Goal: Task Accomplishment & Management: Use online tool/utility

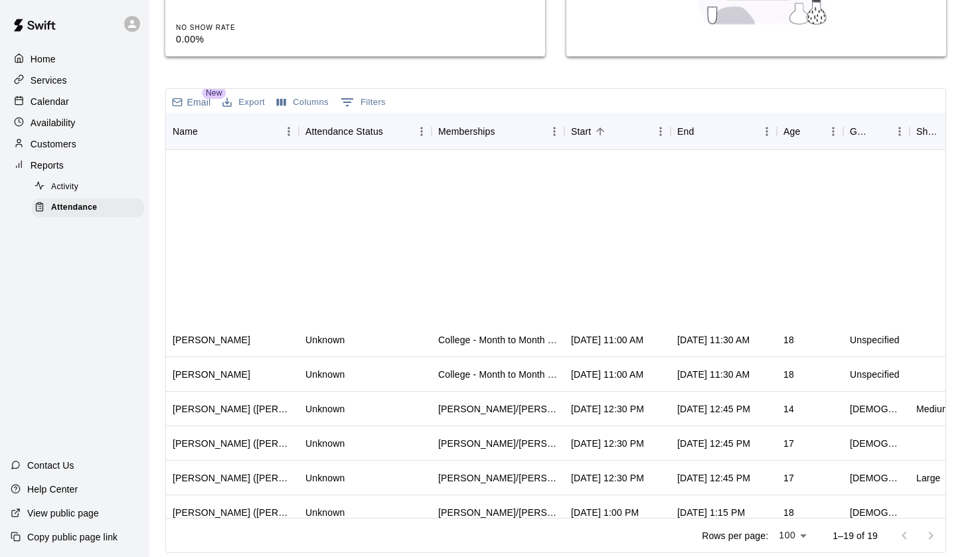
scroll to position [288, 0]
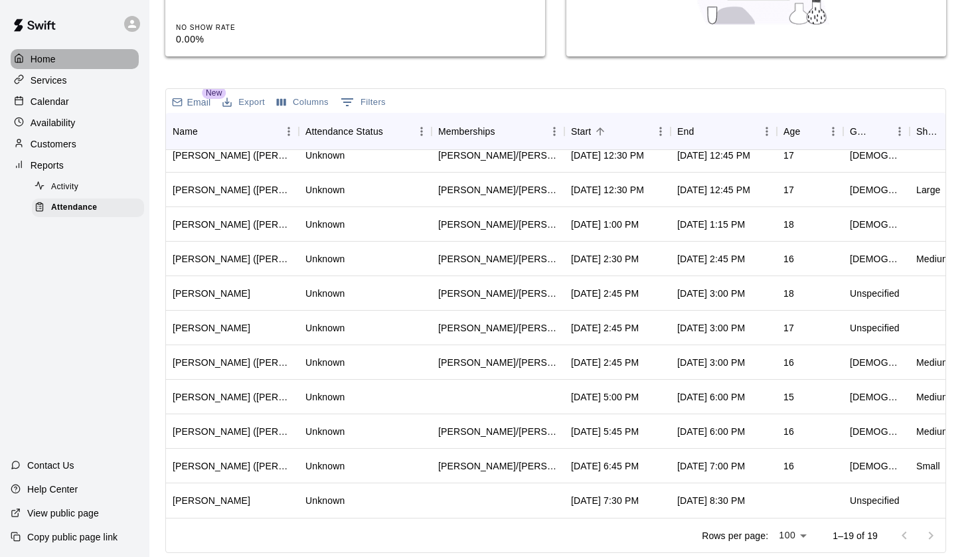
click at [60, 62] on div "Home" at bounding box center [75, 59] width 128 height 20
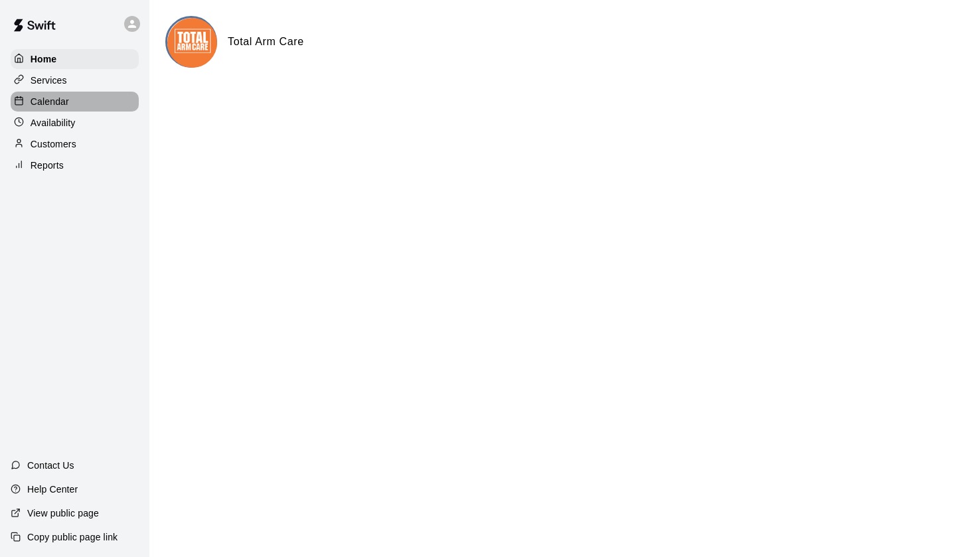
click at [72, 104] on div "Calendar" at bounding box center [75, 102] width 128 height 20
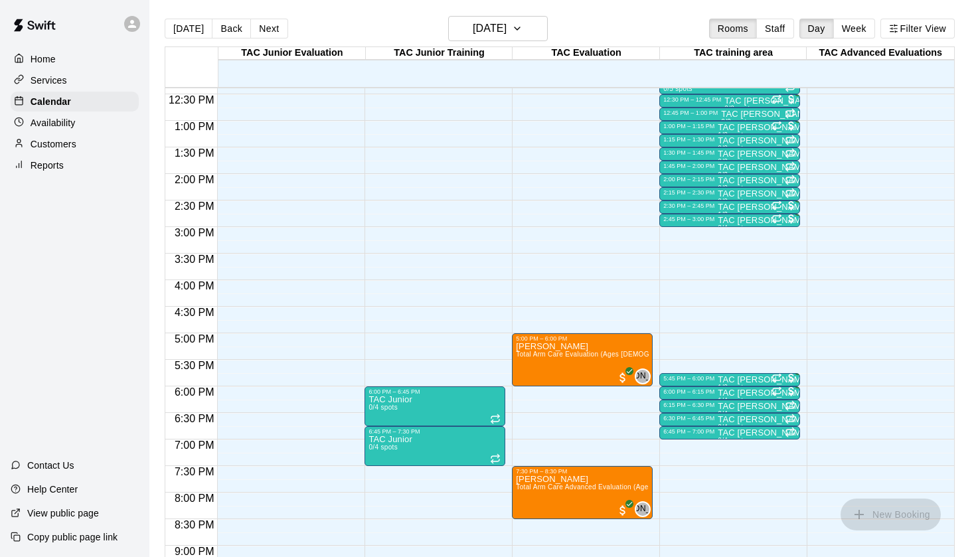
scroll to position [660, 0]
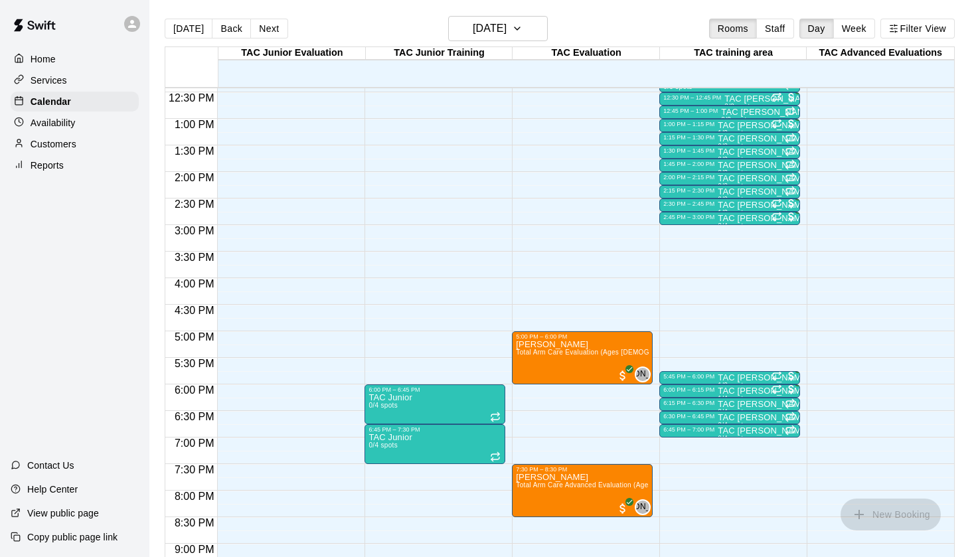
click at [92, 161] on div "Reports" at bounding box center [75, 165] width 128 height 20
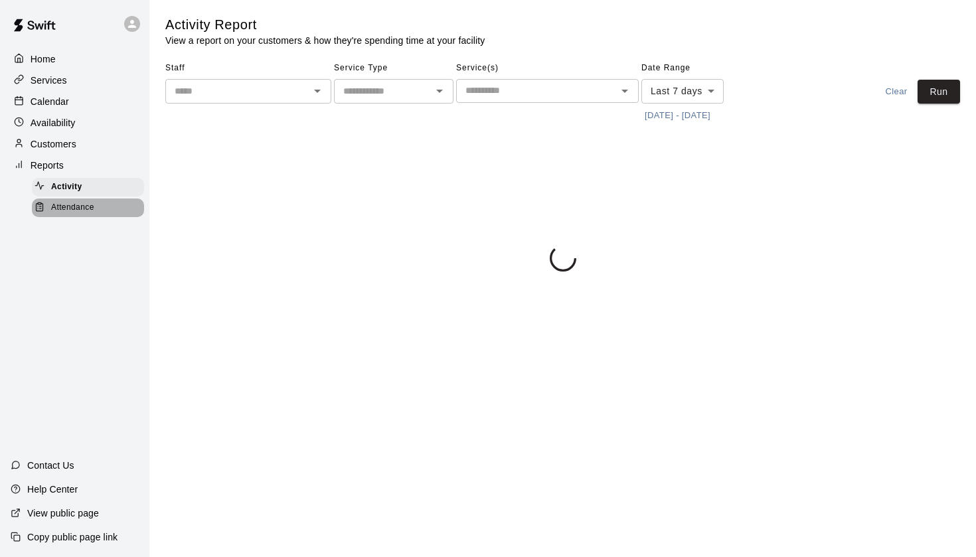
click at [100, 211] on div "Attendance" at bounding box center [88, 208] width 112 height 19
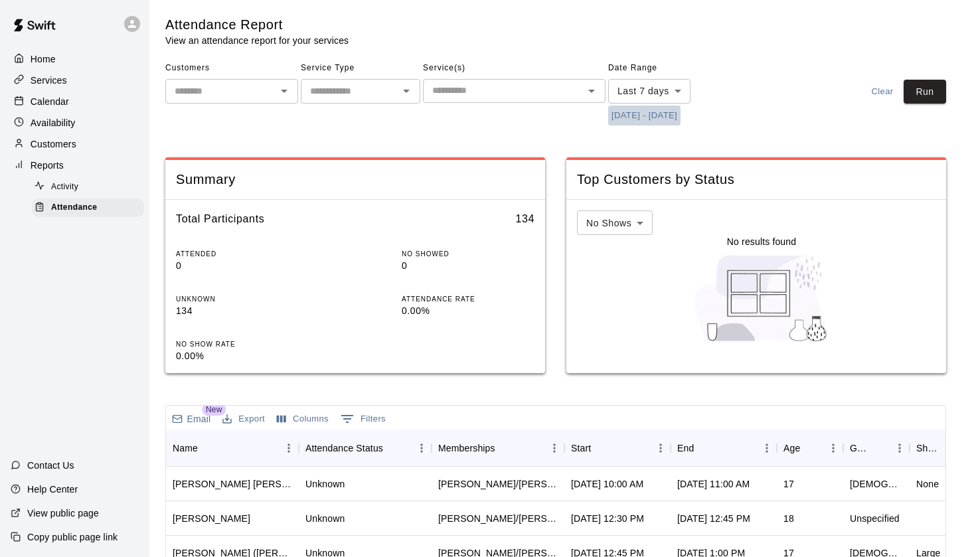
click at [630, 111] on button "[DATE] - [DATE]" at bounding box center [644, 116] width 72 height 21
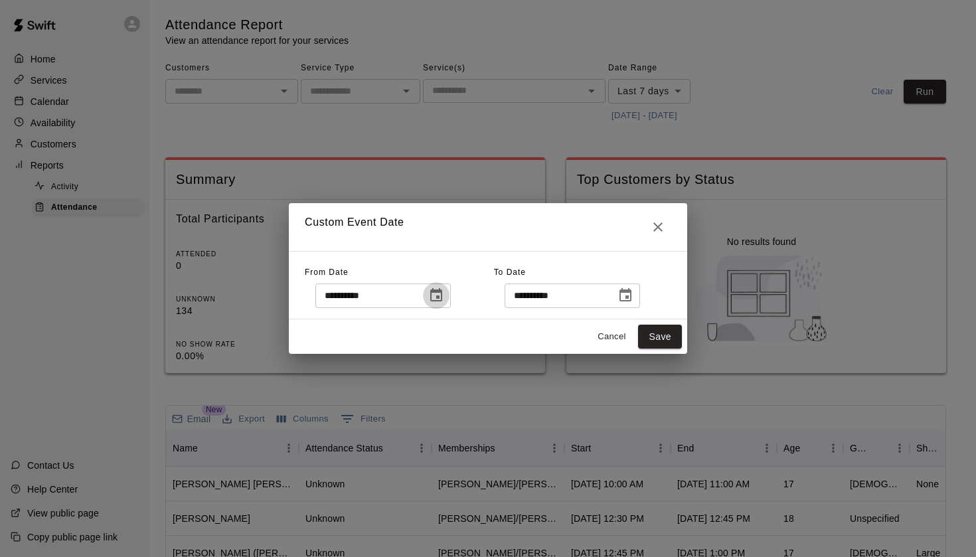
click at [430, 300] on button "Choose date, selected date is Aug 13, 2025" at bounding box center [436, 295] width 27 height 27
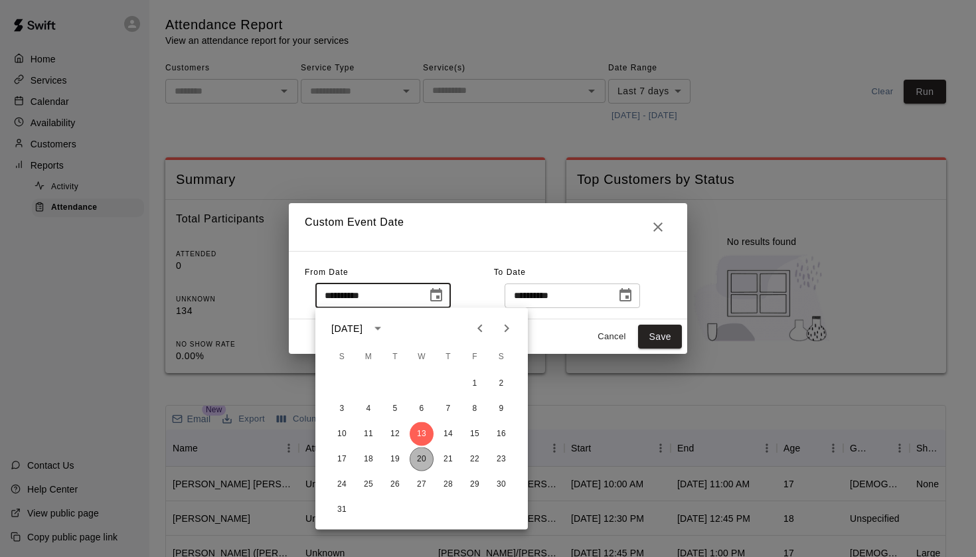
click at [429, 460] on button "20" at bounding box center [422, 460] width 24 height 24
type input "**********"
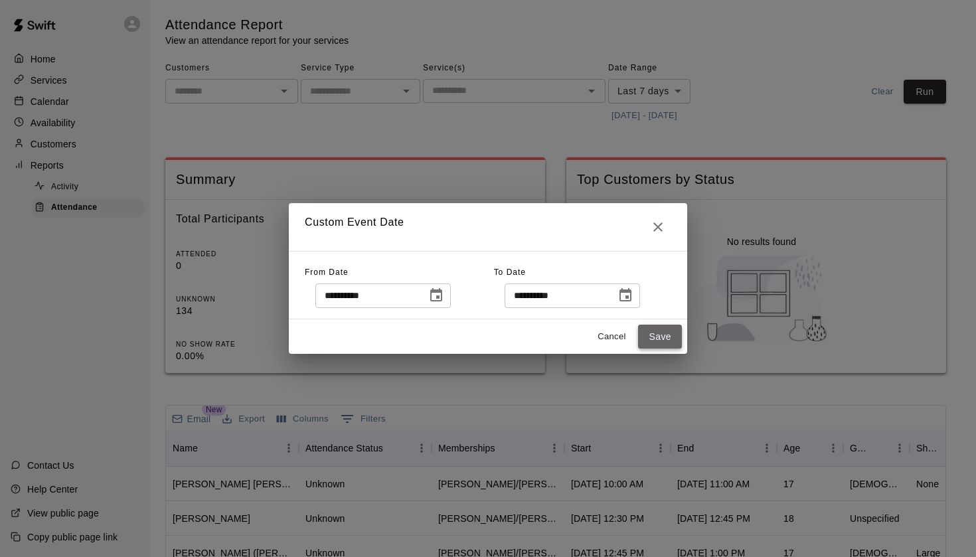
click at [646, 343] on button "Save" at bounding box center [660, 337] width 44 height 25
type input "******"
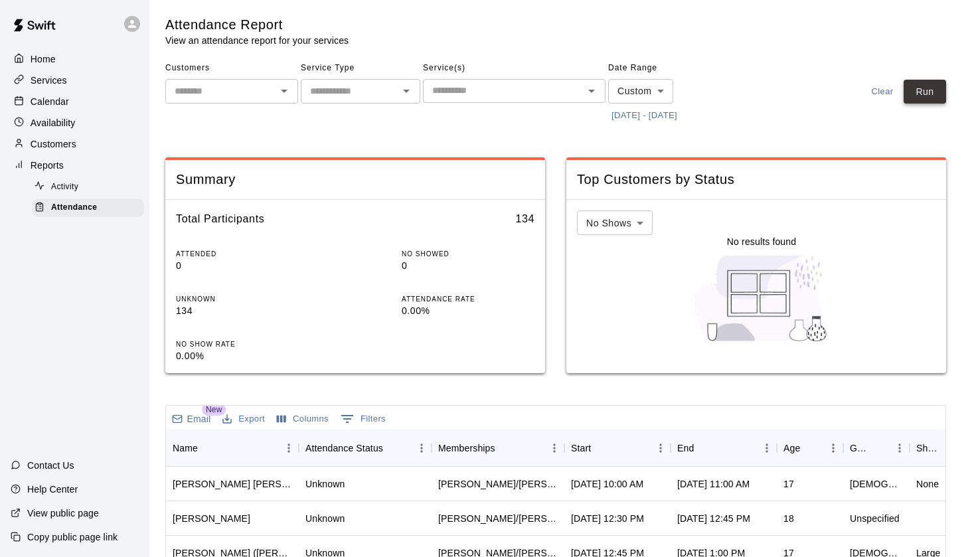
click at [920, 93] on button "Run" at bounding box center [925, 92] width 43 height 25
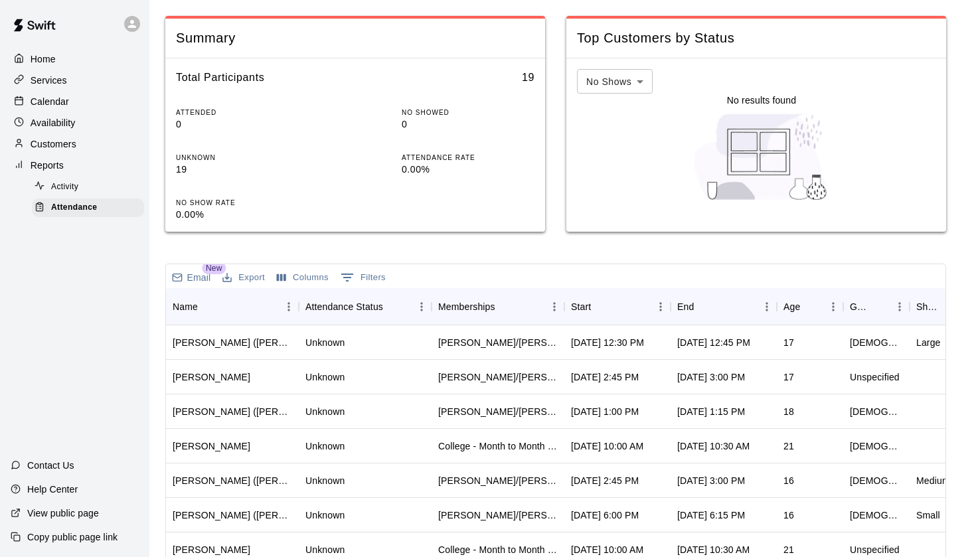
scroll to position [184, 0]
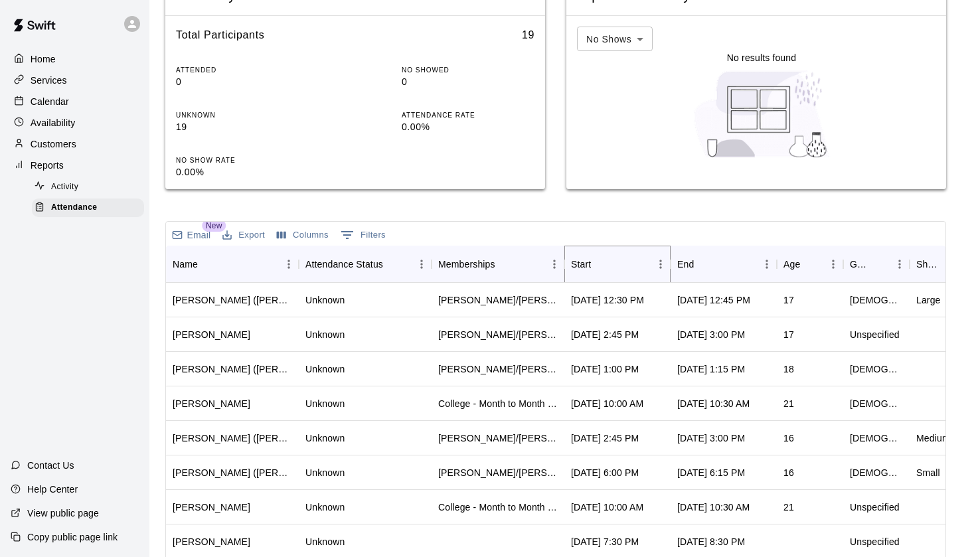
click at [594, 266] on button "Sort" at bounding box center [600, 264] width 19 height 19
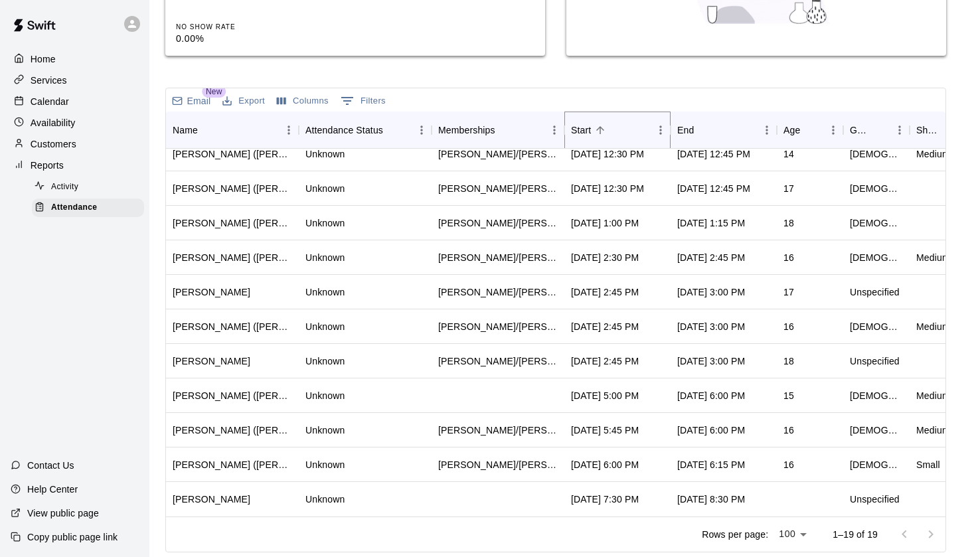
scroll to position [317, 0]
